Goal: Information Seeking & Learning: Find specific fact

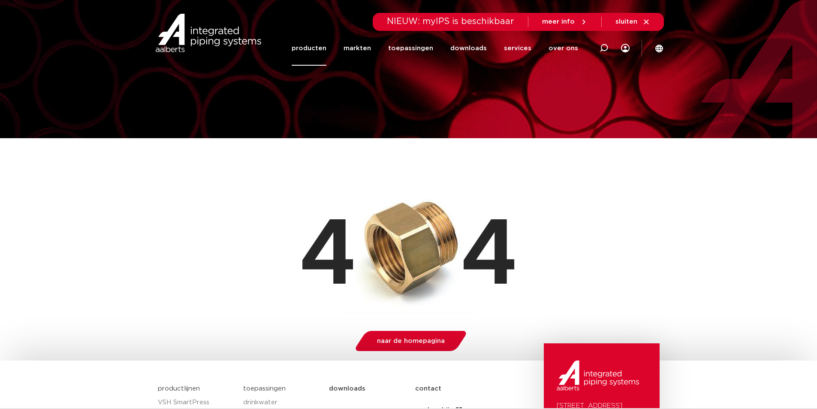
click at [318, 51] on link "producten" at bounding box center [309, 48] width 35 height 35
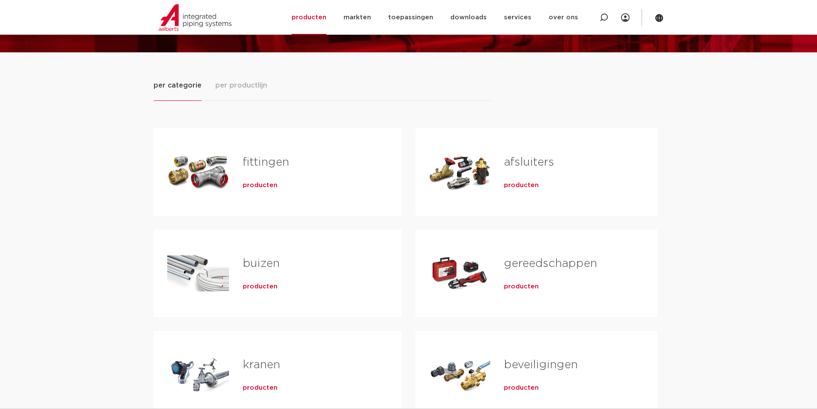
scroll to position [43, 0]
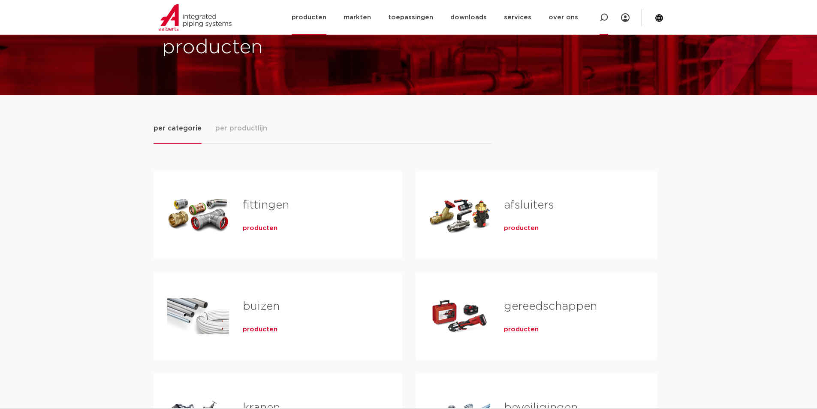
click at [602, 12] on div at bounding box center [604, 17] width 9 height 35
paste input "177062925E02"
type input "177062925E02"
click button "Zoeken" at bounding box center [0, 0] width 0 height 0
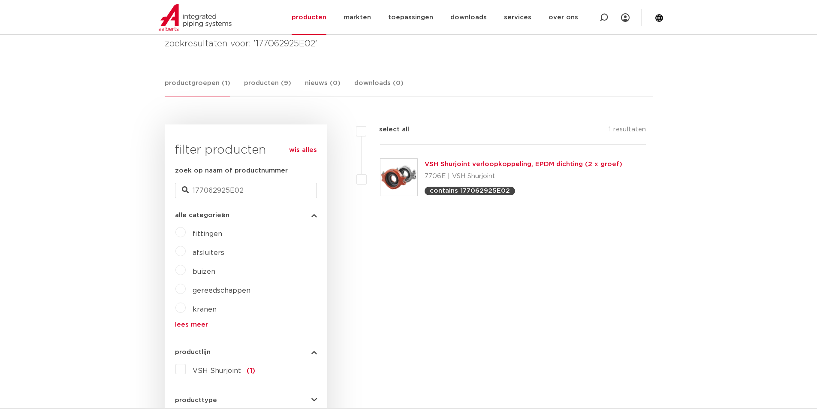
click at [451, 163] on link "VSH Shurjoint verloopkoppeling, EPDM dichting (2 x groef)" at bounding box center [524, 164] width 198 height 6
click at [456, 165] on link "VSH Shurjoint verloopkoppeling, EPDM dichting (2 x groef)" at bounding box center [524, 164] width 198 height 6
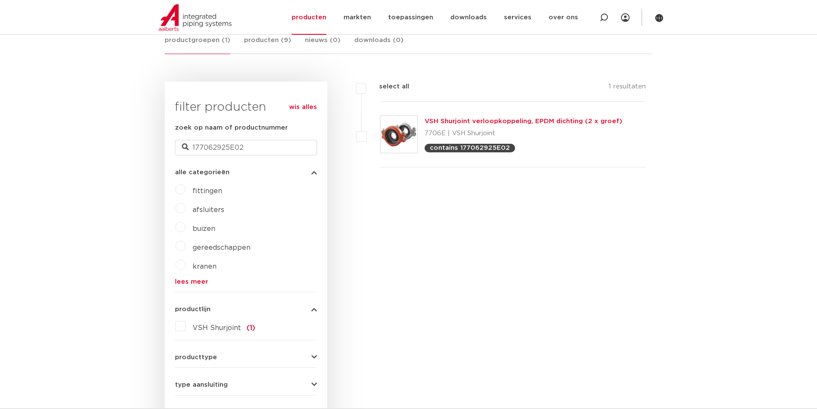
scroll to position [129, 0]
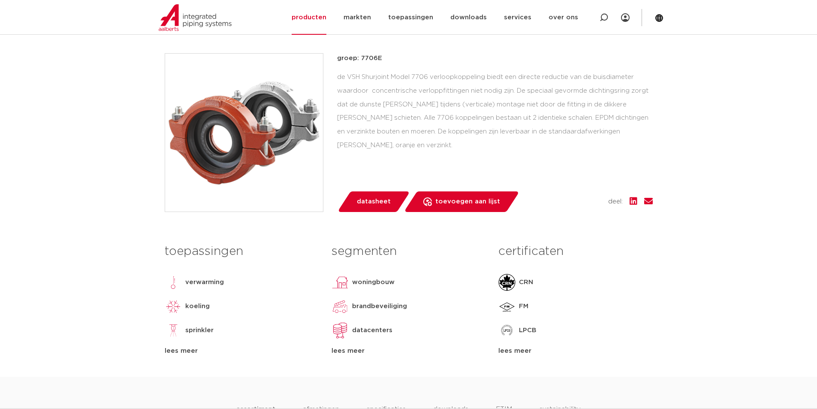
scroll to position [86, 0]
